Goal: Task Accomplishment & Management: Use online tool/utility

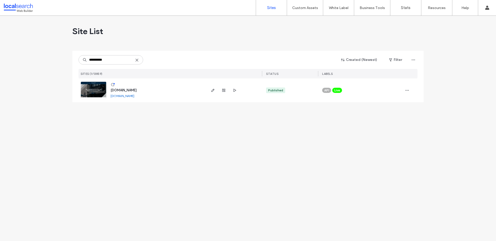
type input "**********"
click at [107, 92] on div "www.slacksmithpartners.com.au www.slacksmithpartners.com.au" at bounding box center [155, 91] width 99 height 24
click at [107, 93] on div "www.slacksmithpartners.com.au www.slacksmithpartners.com.au" at bounding box center [155, 91] width 99 height 24
click at [103, 93] on img at bounding box center [93, 99] width 25 height 35
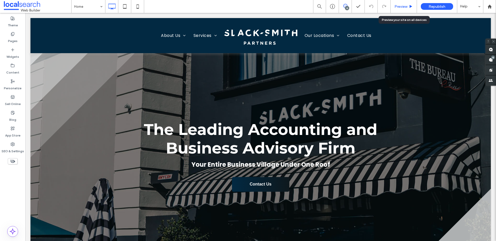
click at [412, 12] on div "Preview" at bounding box center [404, 6] width 26 height 13
click at [403, 6] on span "Preview" at bounding box center [401, 6] width 13 height 4
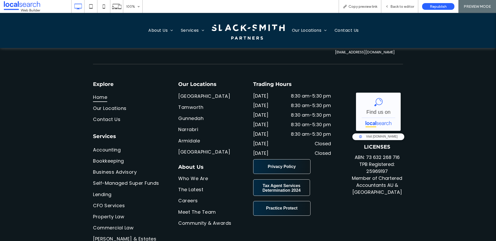
scroll to position [2234, 0]
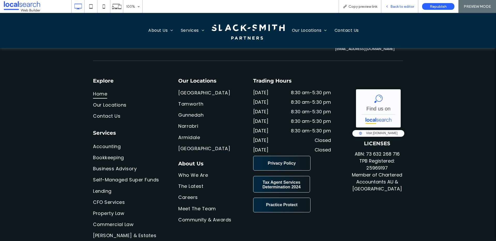
click at [391, 11] on div "Back to editor" at bounding box center [399, 6] width 37 height 13
click at [406, 5] on span "Back to editor" at bounding box center [403, 6] width 24 height 4
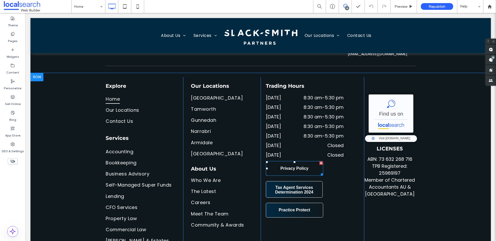
click at [300, 166] on link "Privacy Policy" at bounding box center [294, 168] width 57 height 15
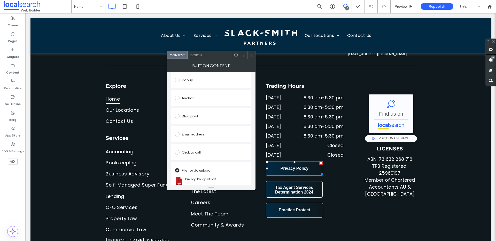
scroll to position [101, 0]
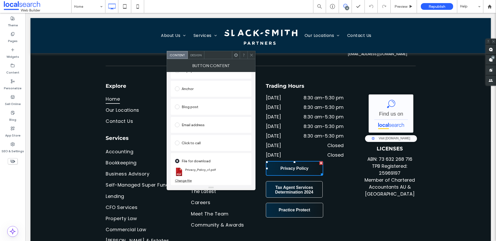
click at [181, 181] on div "Change file" at bounding box center [183, 181] width 17 height 4
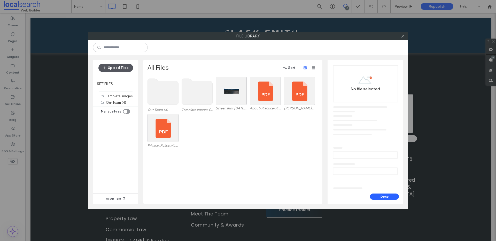
click at [116, 65] on button "Upload Files" at bounding box center [115, 68] width 35 height 8
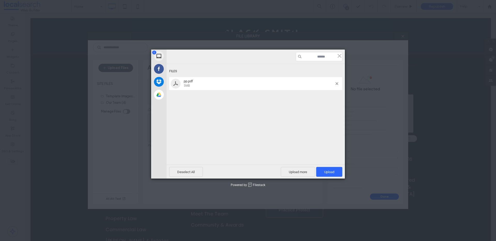
click at [323, 166] on div "Deselect All Upload more Upload 1" at bounding box center [256, 172] width 178 height 14
click at [328, 169] on span "Upload 1" at bounding box center [329, 172] width 26 height 10
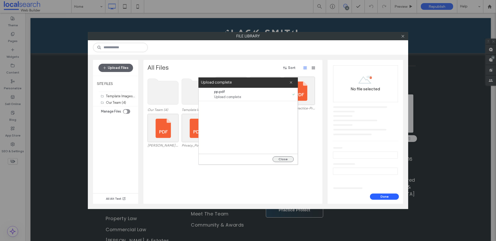
click at [291, 160] on button "Close" at bounding box center [283, 160] width 21 height 6
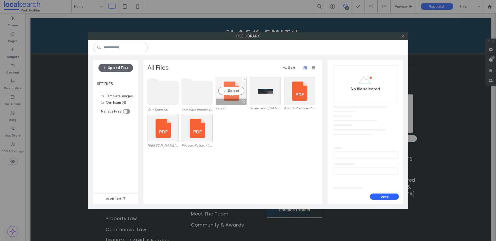
click at [231, 89] on div "Select" at bounding box center [231, 91] width 31 height 28
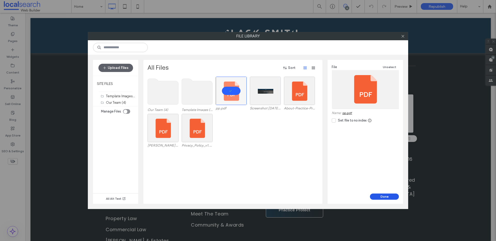
click at [374, 197] on button "Done" at bounding box center [384, 197] width 29 height 6
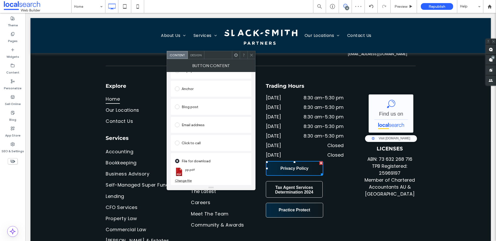
click at [292, 183] on span "Tax Agent Services Determination 2024" at bounding box center [294, 190] width 55 height 14
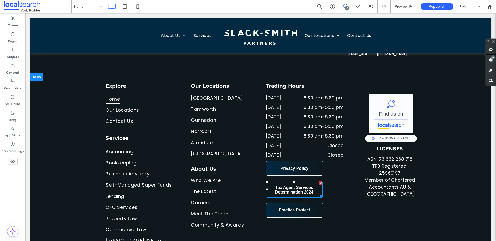
click at [286, 183] on span "Tax Agent Services Determination 2024" at bounding box center [294, 190] width 55 height 14
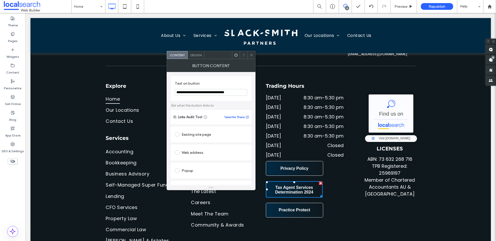
click at [239, 94] on input "**********" at bounding box center [211, 92] width 72 height 7
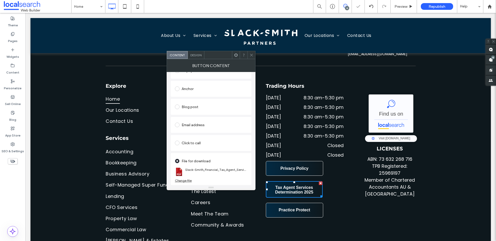
click at [179, 181] on div "Change file" at bounding box center [183, 181] width 17 height 4
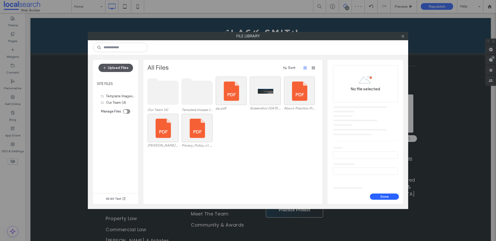
click at [113, 67] on button "Upload Files" at bounding box center [115, 68] width 35 height 8
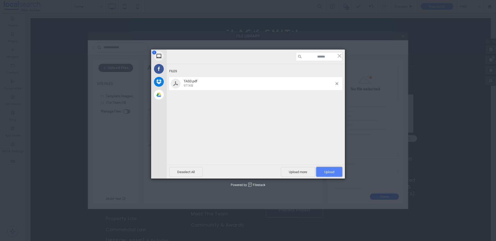
click at [330, 172] on span "Upload 1" at bounding box center [329, 172] width 10 height 4
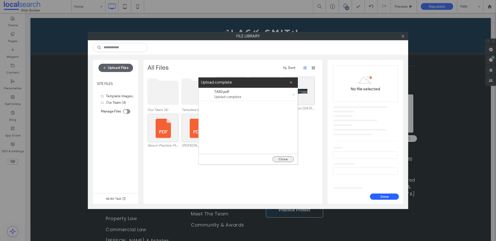
click at [272, 159] on div "Close" at bounding box center [248, 159] width 99 height 11
click at [274, 159] on button "Close" at bounding box center [283, 160] width 21 height 6
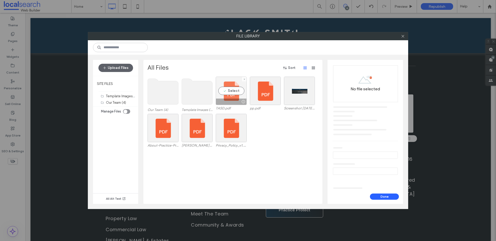
click at [219, 91] on div "Select" at bounding box center [231, 91] width 31 height 28
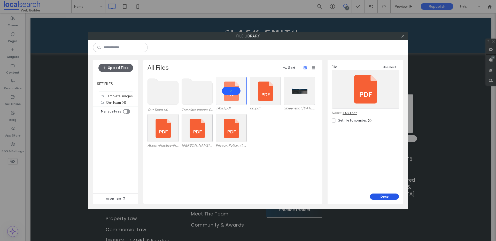
click at [387, 197] on button "Done" at bounding box center [384, 197] width 29 height 6
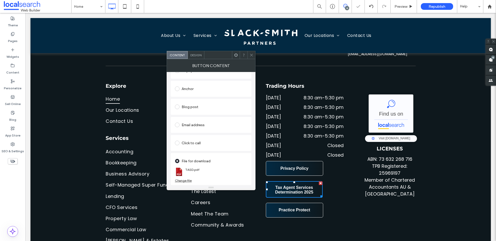
scroll to position [0, 0]
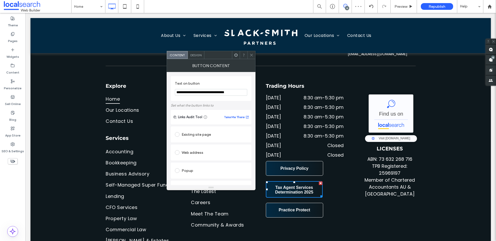
click at [242, 94] on input "**********" at bounding box center [211, 92] width 72 height 7
type input "**********"
click at [251, 54] on icon at bounding box center [252, 55] width 4 height 4
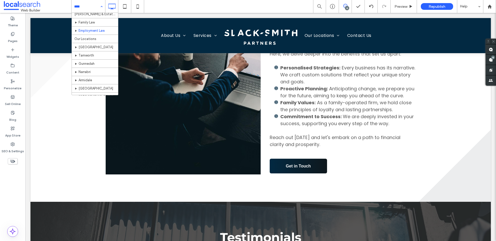
scroll to position [160, 0]
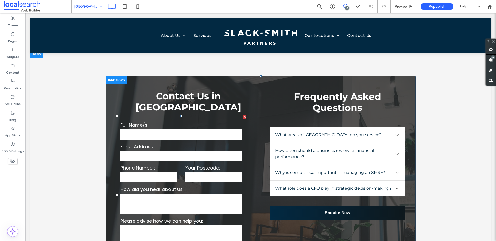
scroll to position [1511, 0]
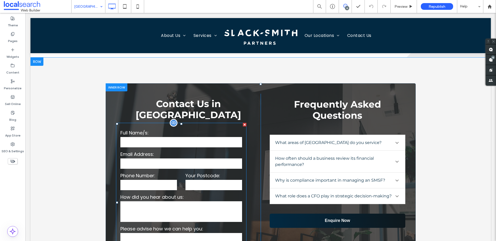
click at [181, 123] on form "Full Name/s: Email Address: Phone Number: Your Postcode: How did you hear about…" at bounding box center [181, 203] width 131 height 160
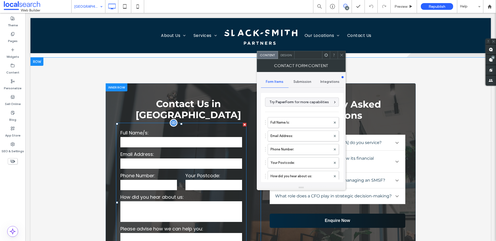
type input "******"
click at [306, 81] on span "Submission" at bounding box center [303, 82] width 18 height 4
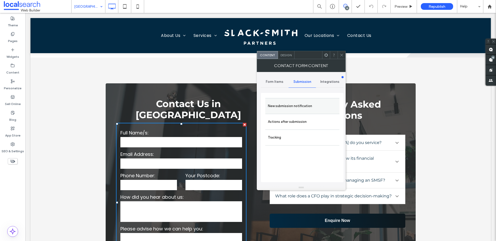
click at [308, 112] on div "New submission notification" at bounding box center [302, 106] width 74 height 16
click at [307, 108] on label "New submission notification" at bounding box center [302, 106] width 69 height 10
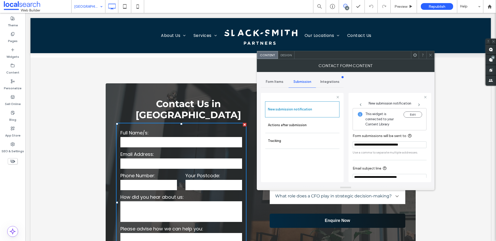
click at [432, 57] on span at bounding box center [431, 55] width 4 height 8
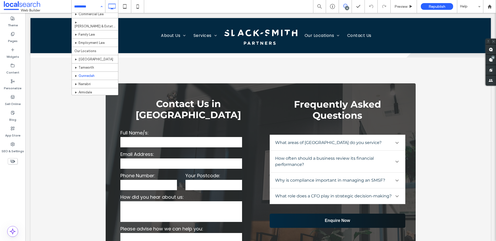
scroll to position [141, 0]
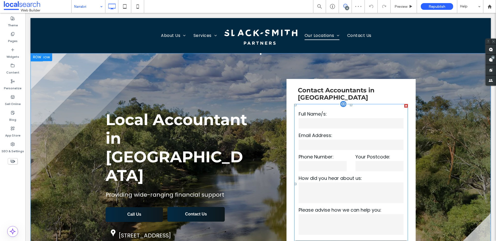
click at [357, 132] on label "Email Address:" at bounding box center [351, 135] width 105 height 7
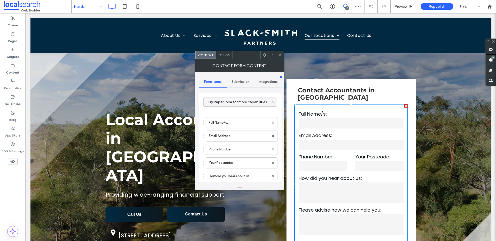
click at [234, 82] on span "Submission" at bounding box center [241, 82] width 18 height 4
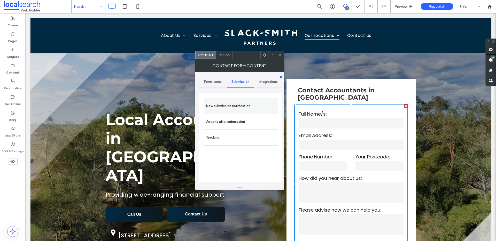
click at [225, 106] on label "New submission notification" at bounding box center [240, 106] width 69 height 10
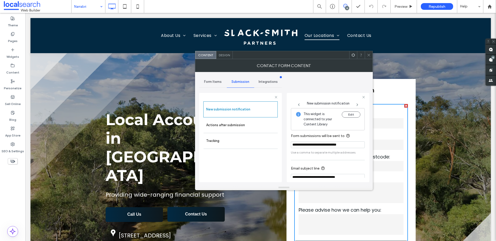
click at [370, 55] on icon at bounding box center [369, 55] width 4 height 4
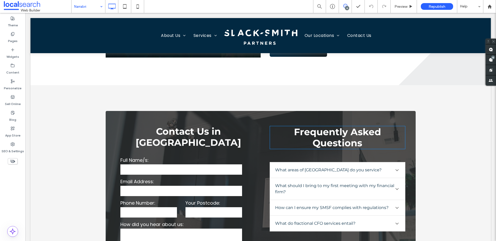
scroll to position [1558, 0]
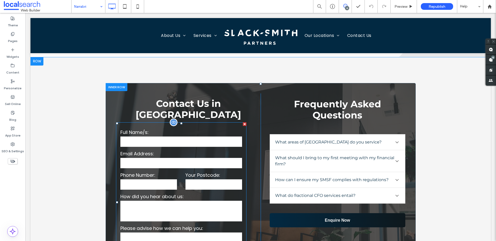
click at [172, 158] on input "email" at bounding box center [181, 163] width 122 height 10
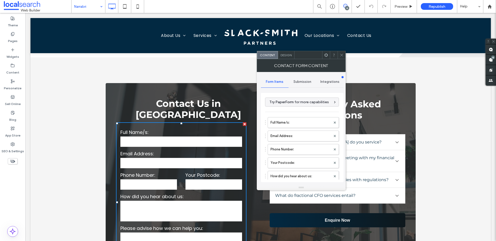
click at [302, 81] on span "Submission" at bounding box center [303, 82] width 18 height 4
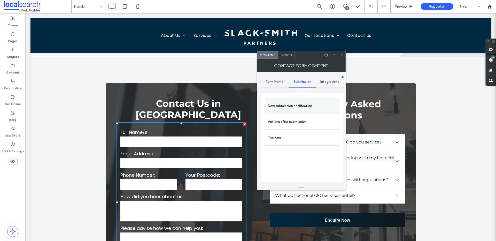
click at [290, 108] on label "New submission notification" at bounding box center [302, 106] width 69 height 10
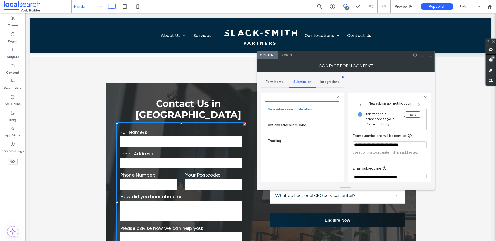
click at [431, 54] on icon at bounding box center [431, 55] width 4 height 4
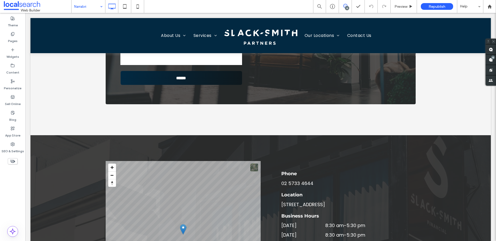
scroll to position [1746, 0]
